Goal: Task Accomplishment & Management: Complete application form

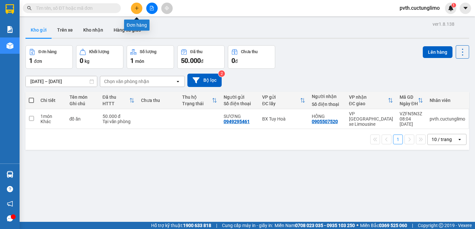
click at [137, 10] on icon "plus" at bounding box center [136, 8] width 5 height 5
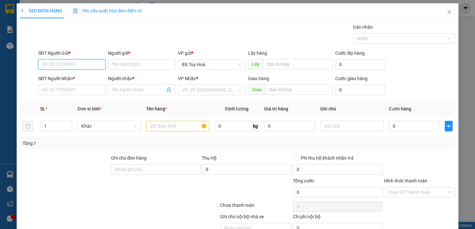
click at [78, 67] on input "SĐT Người Gửi *" at bounding box center [71, 64] width 67 height 10
type input "0913444333"
click at [116, 65] on input "Người gửi *" at bounding box center [141, 64] width 67 height 10
type input "d"
type input "đức"
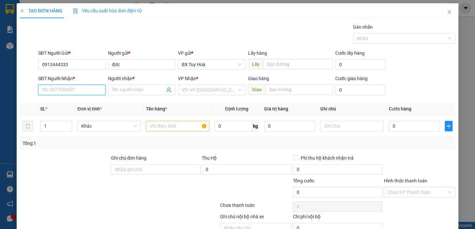
click at [89, 94] on input "SĐT Người Nhận *" at bounding box center [71, 90] width 67 height 10
type input "0935"
drag, startPoint x: 89, startPoint y: 94, endPoint x: 24, endPoint y: 95, distance: 64.9
click at [24, 95] on div "SĐT Người Nhận * 0935 Người nhận * Tên người nhận VP Nhận * VD: VP Sài Gòn Giao…" at bounding box center [237, 86] width 436 height 23
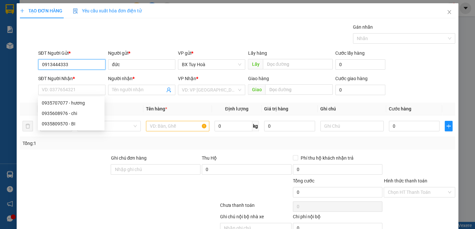
drag, startPoint x: 84, startPoint y: 65, endPoint x: 0, endPoint y: 79, distance: 85.4
click at [0, 79] on div "TẠO ĐƠN HÀNG Yêu cầu xuất hóa đơn điện tử Transit Pickup Surcharge Ids Transit …" at bounding box center [237, 114] width 475 height 229
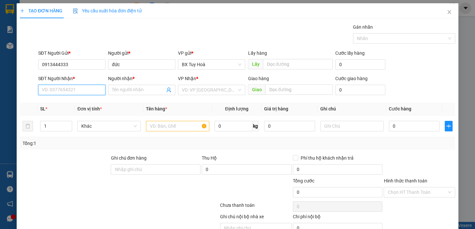
click at [72, 90] on input "SĐT Người Nhận *" at bounding box center [71, 90] width 67 height 10
paste input "0913444333"
type input "0913444333"
click at [121, 90] on input "Người nhận *" at bounding box center [138, 89] width 53 height 7
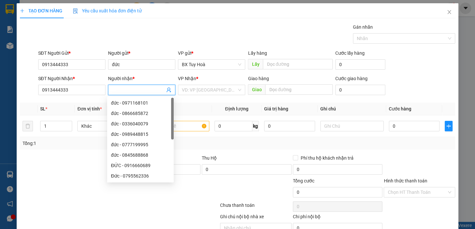
type input "d"
type input "đức"
drag, startPoint x: 87, startPoint y: 63, endPoint x: 0, endPoint y: 113, distance: 100.7
click at [0, 113] on div "TẠO ĐƠN HÀNG Yêu cầu xuất hóa đơn điện tử Transit Pickup Surcharge Ids Transit …" at bounding box center [237, 114] width 475 height 229
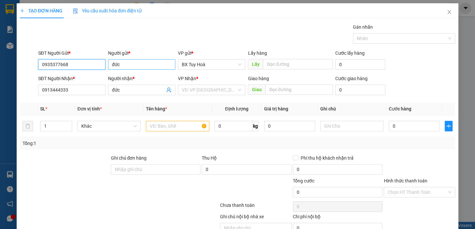
type input "0935377668"
drag, startPoint x: 132, startPoint y: 67, endPoint x: 65, endPoint y: 90, distance: 70.7
click at [71, 89] on form "SĐT Người Gửi * 0935377668 Người gửi * đức VP gửi * BX Tuy Hoà Lấy hàng Lấy Cướ…" at bounding box center [237, 74] width 435 height 48
type input "tiếp"
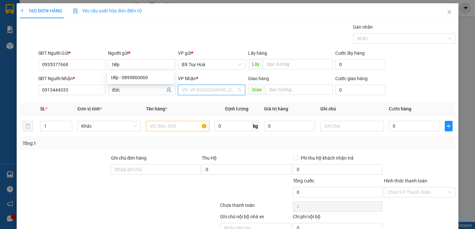
click at [228, 91] on input "search" at bounding box center [209, 90] width 55 height 10
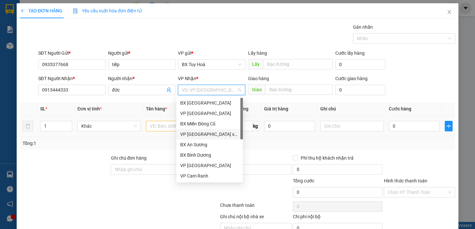
drag, startPoint x: 225, startPoint y: 133, endPoint x: 220, endPoint y: 135, distance: 5.5
click at [225, 134] on div "VP [GEOGRAPHIC_DATA] xe Limousine" at bounding box center [209, 134] width 59 height 7
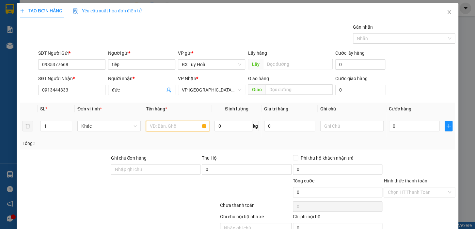
click at [171, 127] on input "text" at bounding box center [177, 126] width 63 height 10
type input "chân chữ quãng cáo"
click at [406, 127] on input "0" at bounding box center [414, 126] width 51 height 10
type input "05"
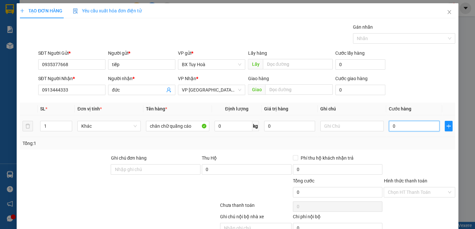
type input "5"
drag, startPoint x: 406, startPoint y: 127, endPoint x: 324, endPoint y: 145, distance: 83.8
click at [324, 145] on div "SL * Đơn vị tính * Tên hàng * Định lượng Giá trị hàng Ghi chú Cước hàng 1 Khác …" at bounding box center [237, 126] width 435 height 47
type input "50"
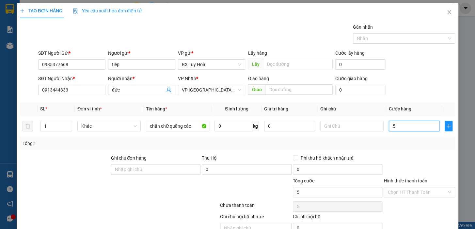
type input "50"
type input "500"
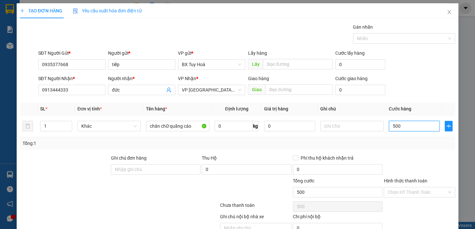
type input "5.000"
type input "50.000"
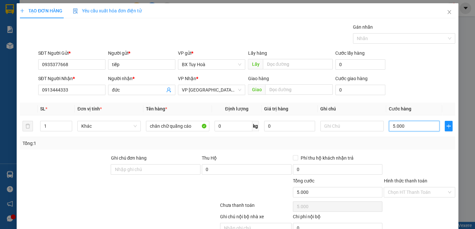
type input "50.000"
click at [405, 193] on input "Hình thức thanh toán" at bounding box center [416, 193] width 59 height 10
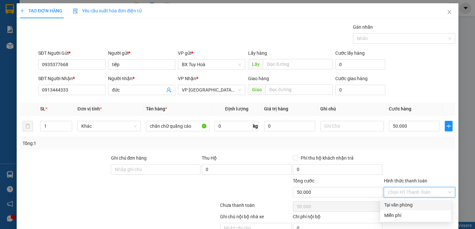
click at [409, 206] on div "Tại văn phòng" at bounding box center [415, 205] width 63 height 7
type input "0"
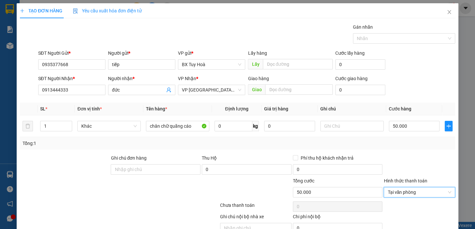
scroll to position [29, 0]
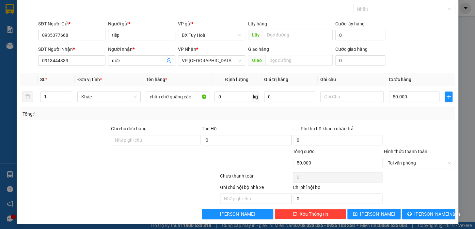
click at [424, 207] on div "Transit Pickup Surcharge Ids Transit Deliver Surcharge Ids Transit Deliver Surc…" at bounding box center [237, 106] width 435 height 225
click at [426, 211] on span "[PERSON_NAME] và In" at bounding box center [437, 214] width 46 height 7
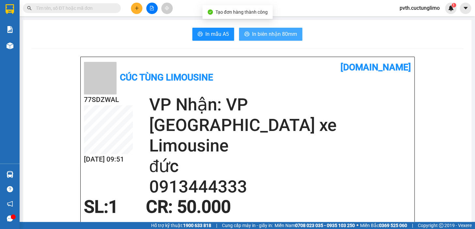
click at [280, 36] on span "In biên nhận 80mm" at bounding box center [274, 34] width 45 height 8
click at [261, 33] on span "In biên nhận 80mm" at bounding box center [274, 34] width 45 height 8
